Goal: Find specific page/section: Find specific page/section

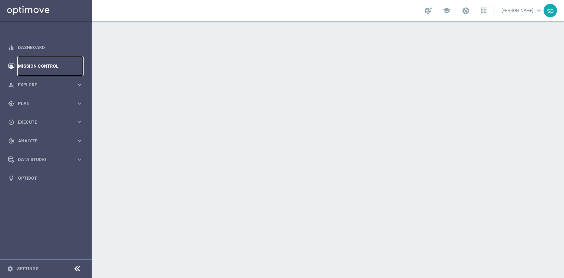
click at [47, 62] on link "Mission Control" at bounding box center [50, 66] width 65 height 19
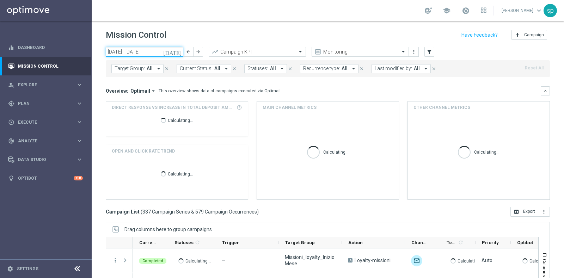
click at [131, 48] on input "[DATE] - [DATE]" at bounding box center [145, 52] width 78 height 10
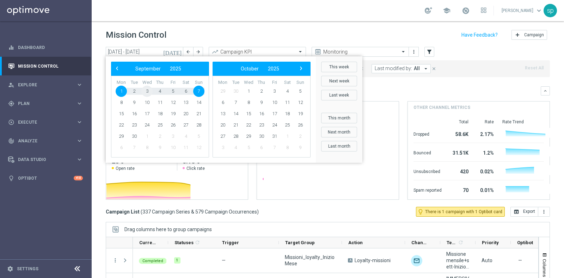
click at [146, 90] on span "3" at bounding box center [146, 91] width 11 height 11
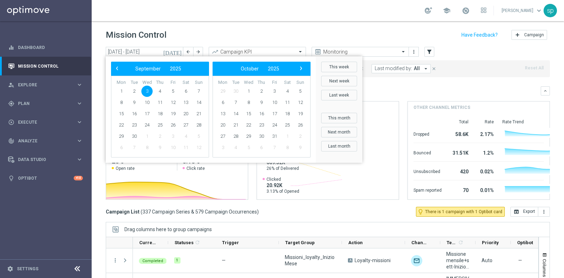
click at [146, 90] on span "3" at bounding box center [146, 91] width 11 height 11
type input "[DATE] - [DATE]"
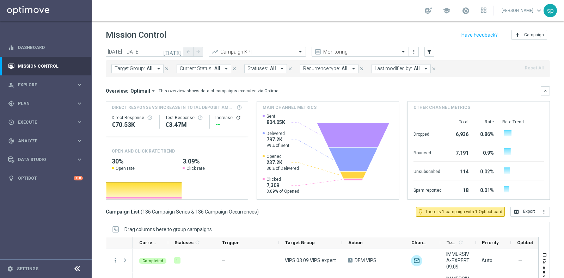
click at [407, 70] on button "Last modified by: All arrow_drop_down" at bounding box center [400, 68] width 59 height 9
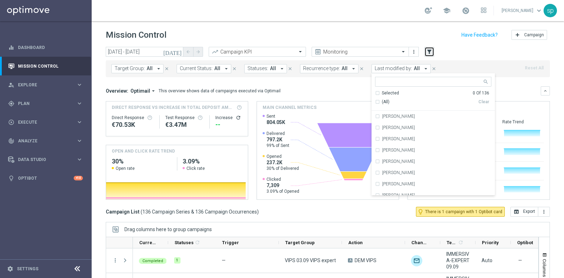
click at [427, 50] on icon "filter_alt" at bounding box center [429, 52] width 6 height 6
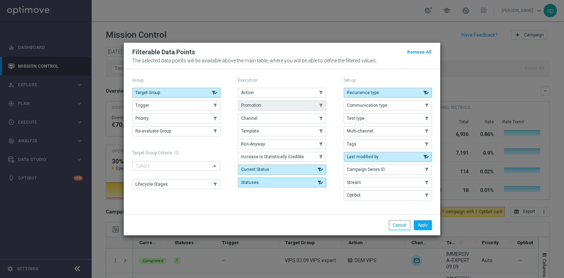
click at [245, 106] on span "Promotion" at bounding box center [251, 105] width 20 height 5
click at [426, 226] on button "Apply" at bounding box center [423, 225] width 18 height 10
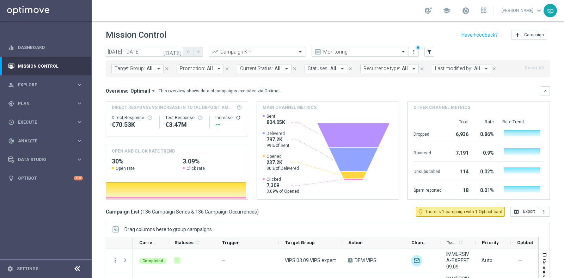
click at [202, 70] on span "Promotion:" at bounding box center [192, 69] width 25 height 6
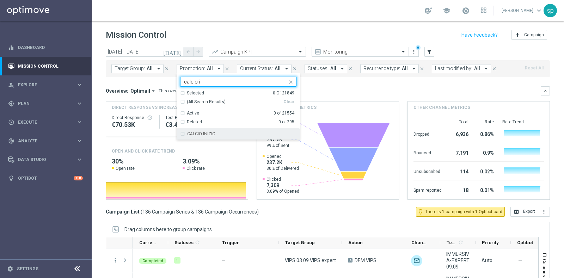
click at [222, 132] on div "CALCIO INIZIO" at bounding box center [241, 134] width 109 height 4
type input "calcio i"
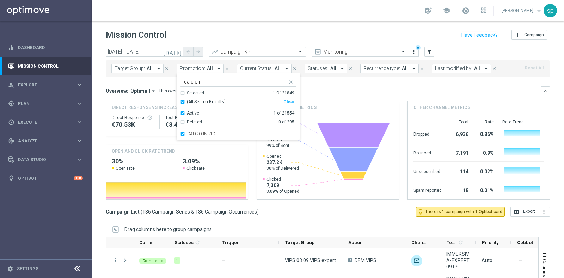
click at [306, 94] on div "Overview: Optimail arrow_drop_down This overview shows data of campaigns execut…" at bounding box center [328, 90] width 444 height 9
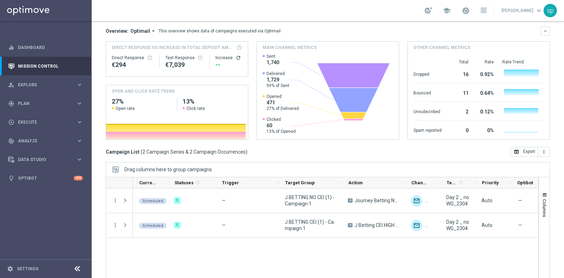
scroll to position [88, 0]
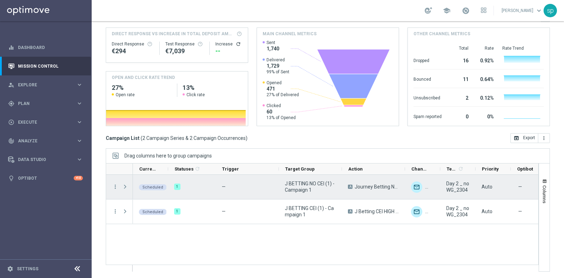
click at [123, 186] on span at bounding box center [125, 187] width 6 height 6
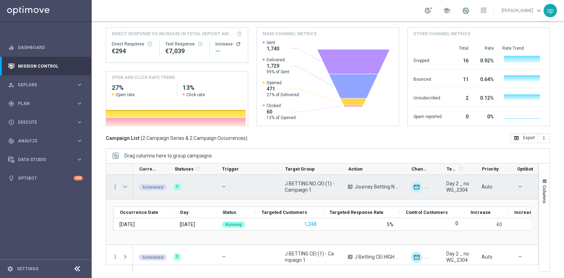
click at [124, 187] on span at bounding box center [125, 187] width 6 height 6
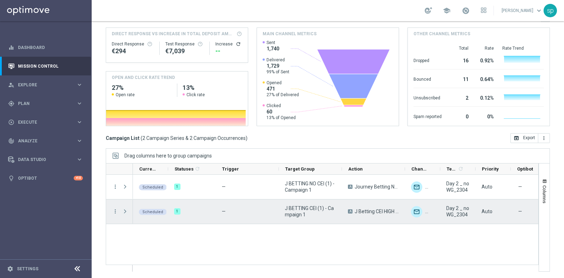
click at [122, 211] on span at bounding box center [125, 212] width 6 height 6
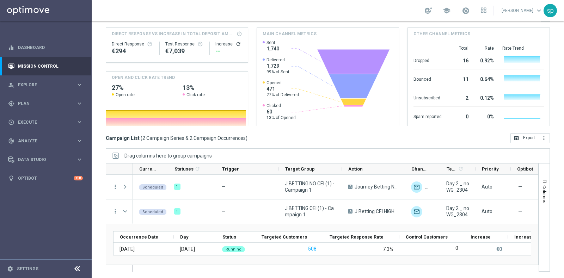
scroll to position [0, 0]
